Goal: Register for event/course

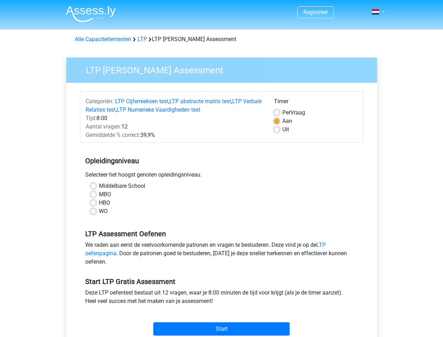
click at [376, 12] on span at bounding box center [375, 12] width 7 height 6
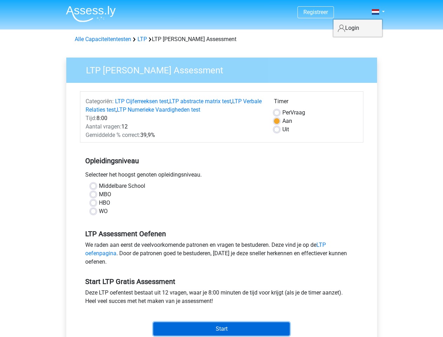
click at [221, 329] on input "Start" at bounding box center [221, 328] width 137 height 13
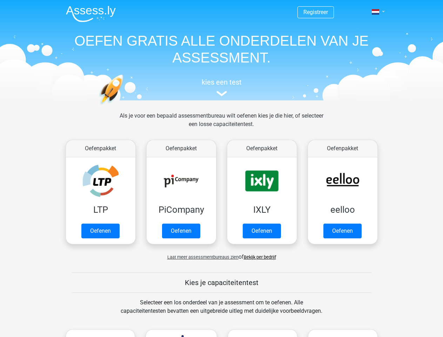
click at [376, 12] on span at bounding box center [375, 12] width 7 height 6
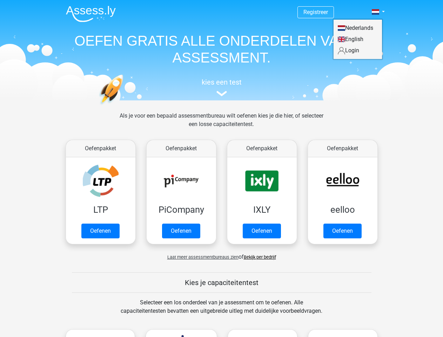
click at [201, 257] on span "Laat meer assessmentbureaus zien" at bounding box center [202, 256] width 71 height 5
